Goal: Feedback & Contribution: Leave review/rating

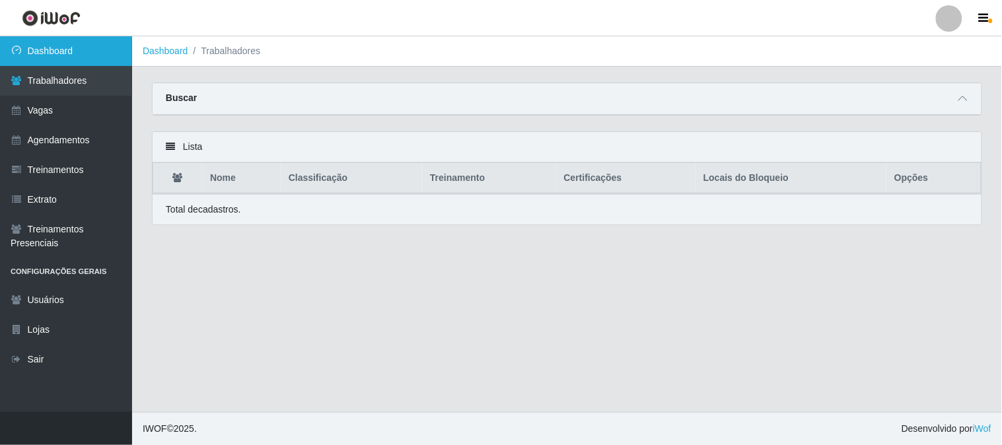
click at [67, 48] on link "Dashboard" at bounding box center [66, 51] width 132 height 30
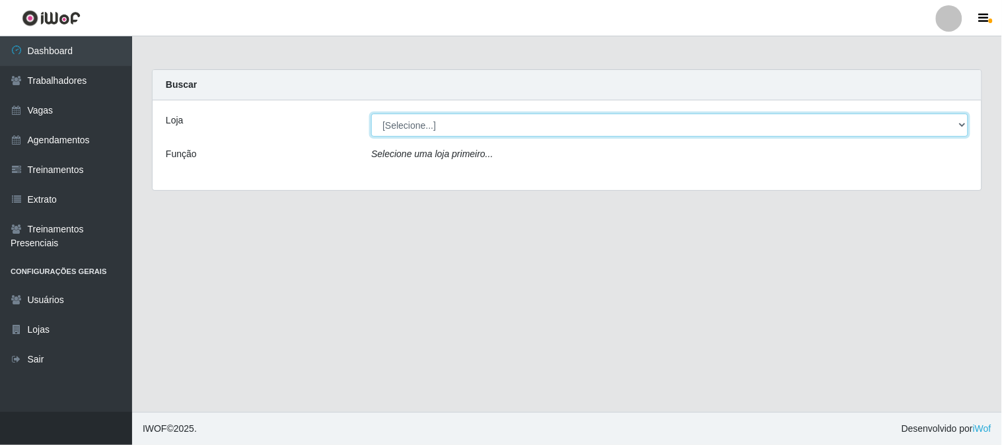
click at [438, 128] on select "[Selecione...] Sapore D'italia" at bounding box center [669, 125] width 597 height 23
select select "266"
click at [371, 114] on select "[Selecione...] Sapore D'italia" at bounding box center [669, 125] width 597 height 23
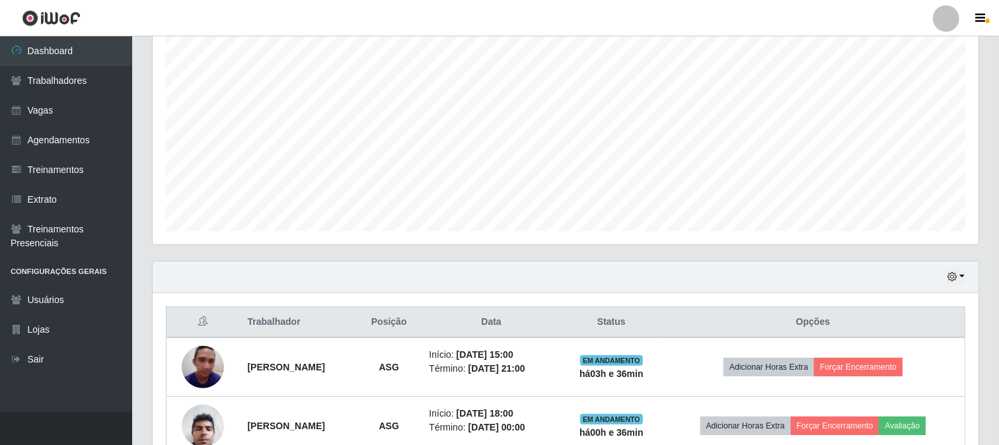
scroll to position [314, 0]
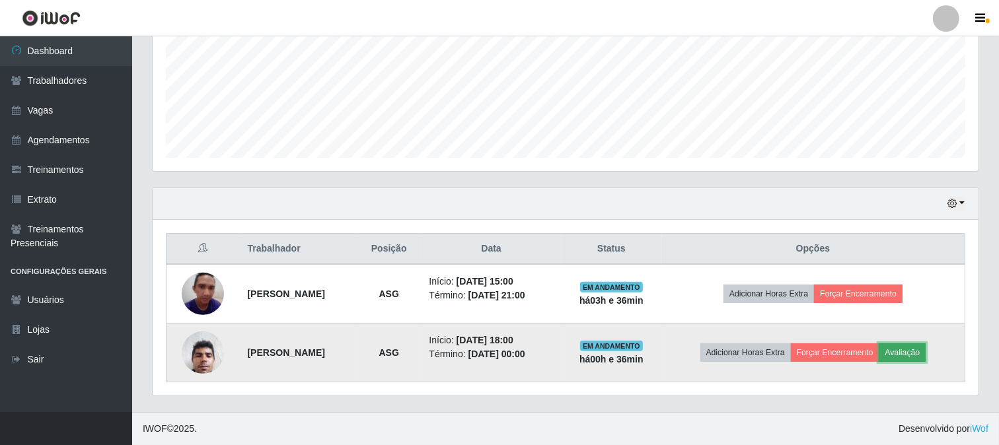
click at [926, 351] on button "Avaliação" at bounding box center [902, 353] width 47 height 18
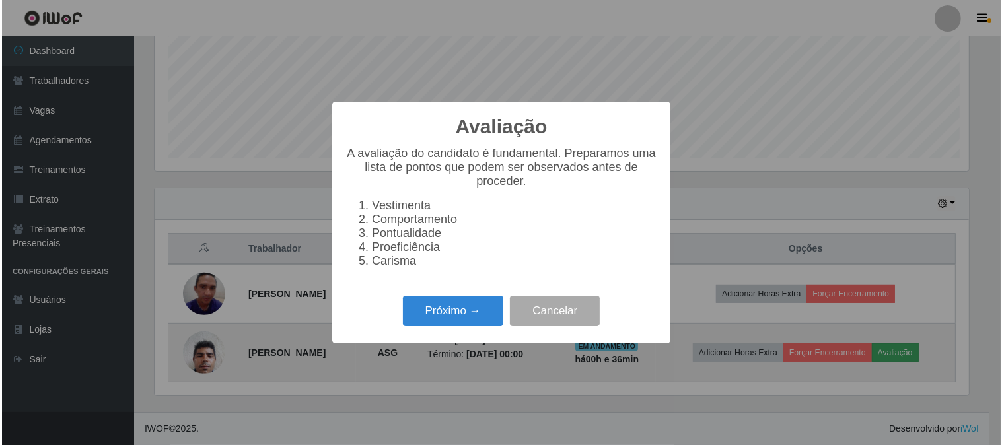
scroll to position [273, 817]
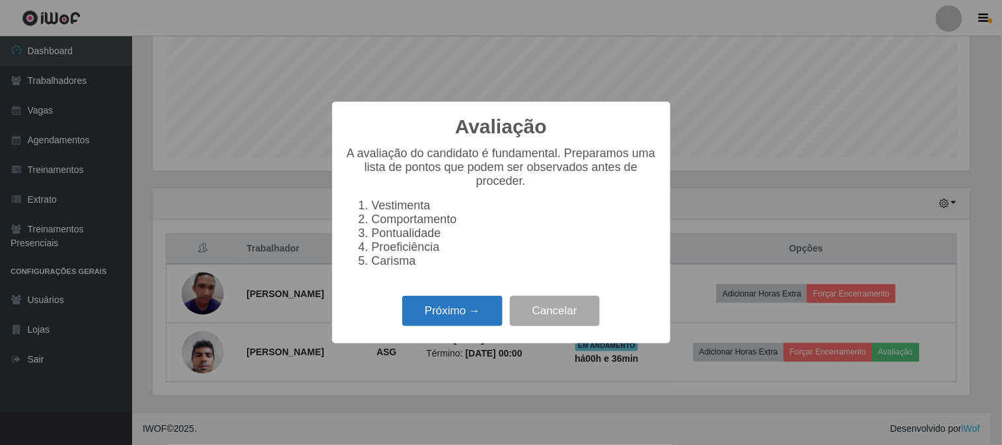
click at [451, 316] on button "Próximo →" at bounding box center [452, 311] width 100 height 31
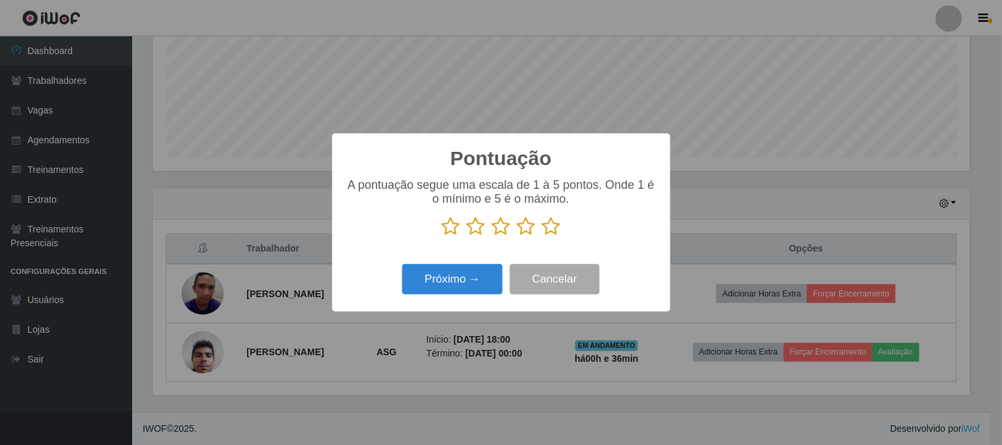
scroll to position [660347, 659803]
drag, startPoint x: 553, startPoint y: 234, endPoint x: 542, endPoint y: 240, distance: 12.7
click at [552, 234] on icon at bounding box center [551, 227] width 18 height 20
click at [542, 237] on input "radio" at bounding box center [542, 237] width 0 height 0
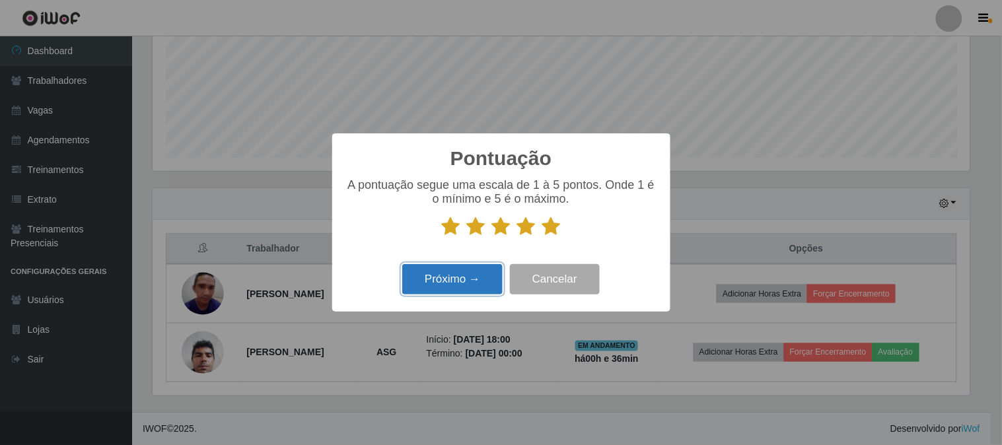
click at [484, 271] on button "Próximo →" at bounding box center [452, 279] width 100 height 31
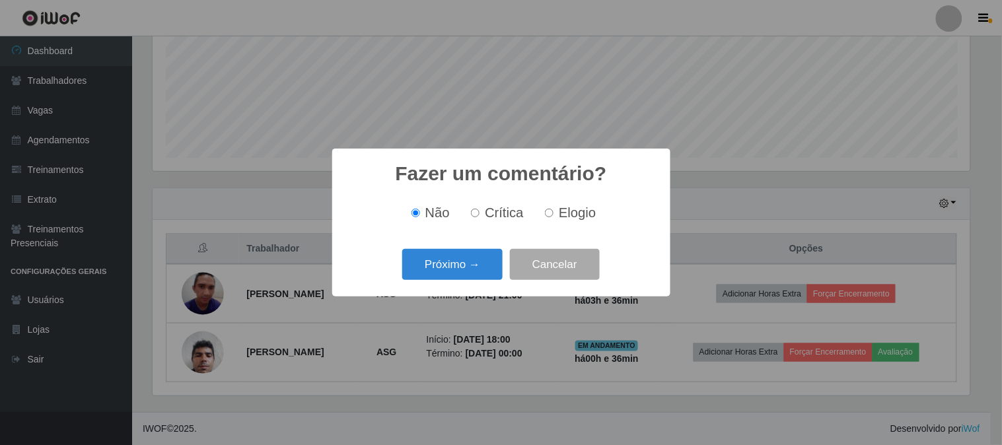
click at [575, 218] on span "Elogio" at bounding box center [577, 212] width 37 height 15
click at [554, 217] on input "Elogio" at bounding box center [549, 213] width 9 height 9
radio input "true"
click at [451, 255] on button "Próximo →" at bounding box center [452, 264] width 100 height 31
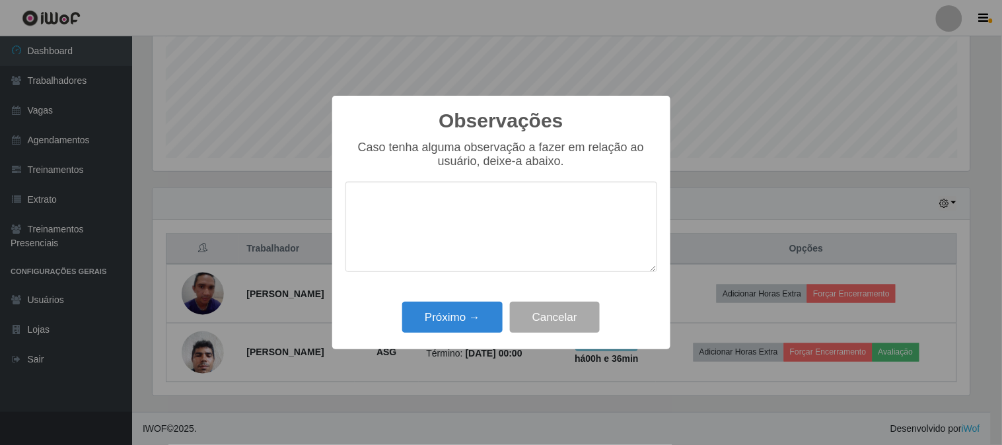
click at [447, 222] on textarea at bounding box center [502, 227] width 312 height 91
type textarea "10"
click at [445, 312] on button "Próximo →" at bounding box center [452, 317] width 100 height 31
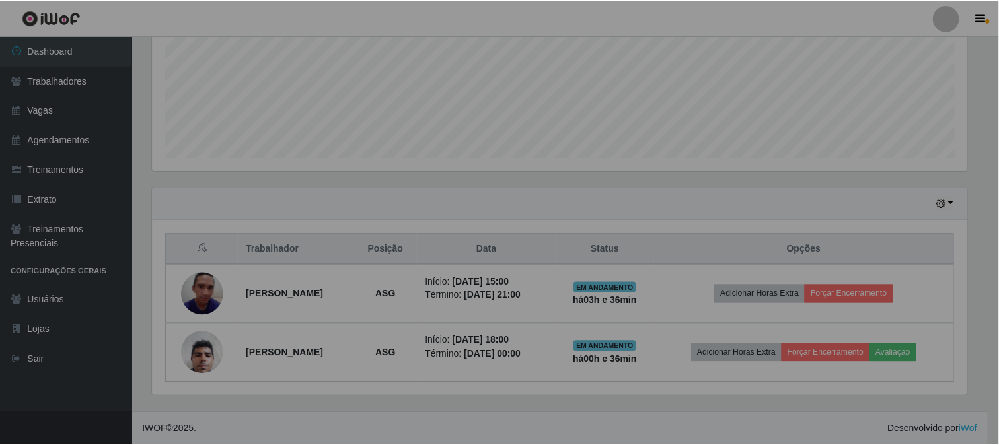
scroll to position [273, 826]
